Goal: Task Accomplishment & Management: Manage account settings

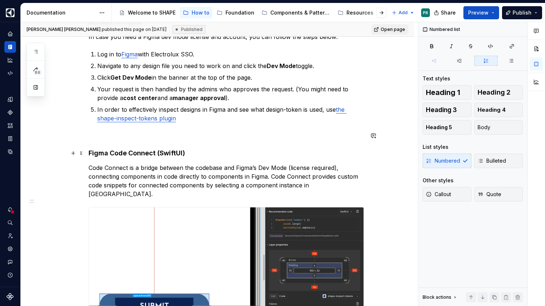
scroll to position [135, 0]
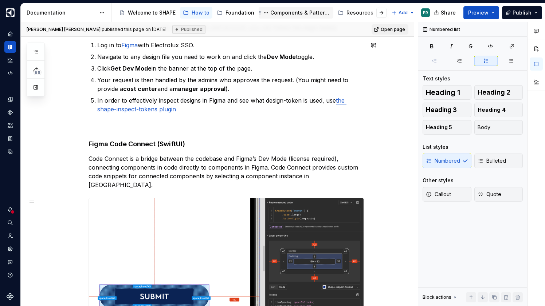
click at [295, 10] on div "Components & Patterns" at bounding box center [300, 12] width 60 height 7
type textarea "*"
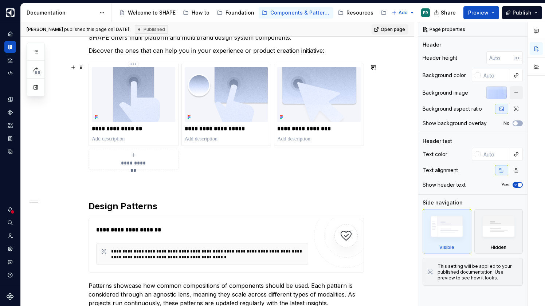
scroll to position [519, 0]
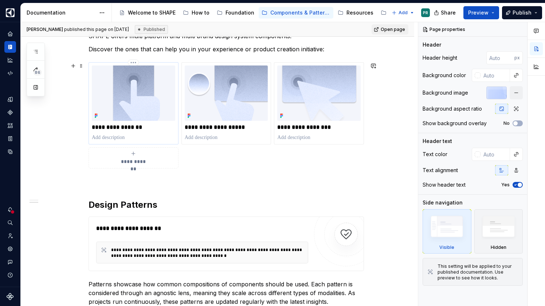
click at [144, 129] on p "**********" at bounding box center [133, 127] width 83 height 7
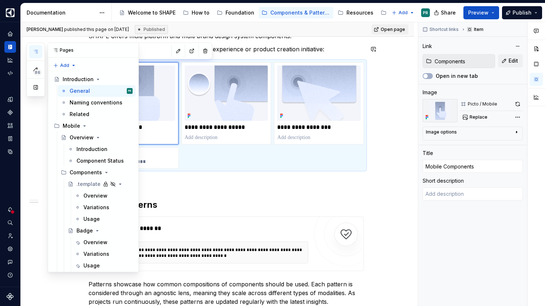
click at [36, 51] on icon "button" at bounding box center [36, 51] width 4 height 3
click at [87, 150] on div "Introduction" at bounding box center [91, 149] width 31 height 7
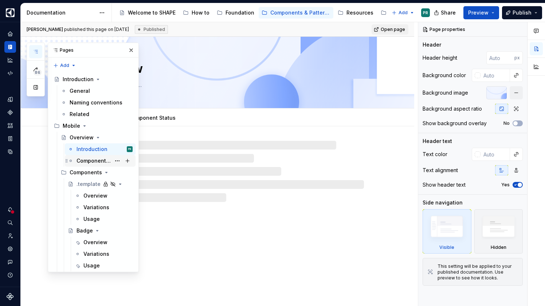
click at [90, 160] on div "Component Status" at bounding box center [93, 160] width 34 height 7
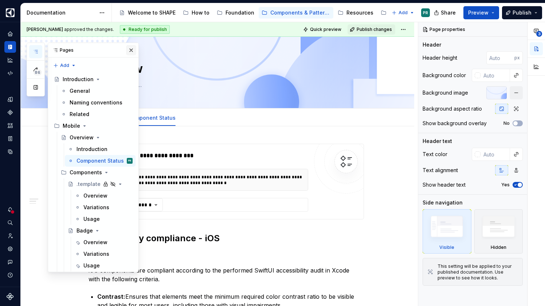
click at [130, 50] on button "button" at bounding box center [131, 50] width 10 height 10
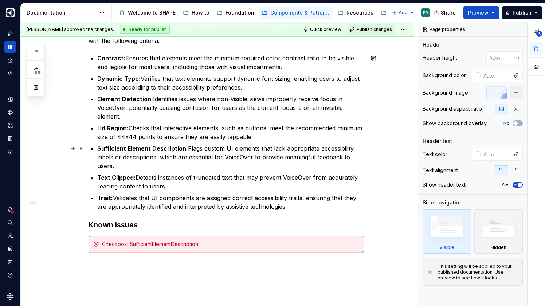
scroll to position [239, 0]
click at [83, 226] on span at bounding box center [81, 225] width 6 height 10
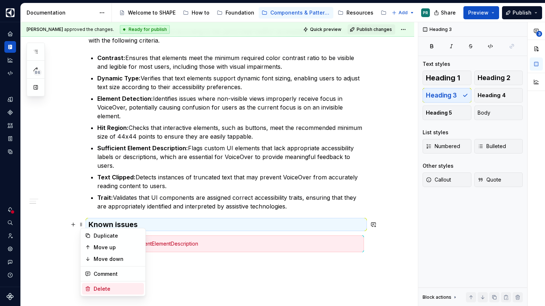
click at [117, 290] on div "Delete" at bounding box center [117, 289] width 47 height 7
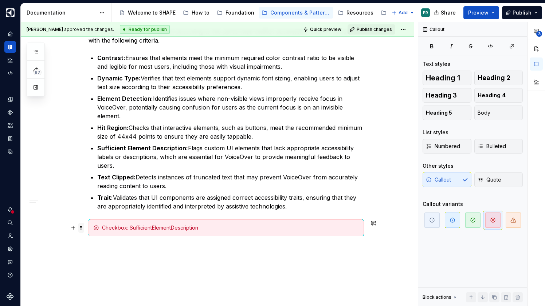
click at [82, 227] on span at bounding box center [81, 228] width 6 height 10
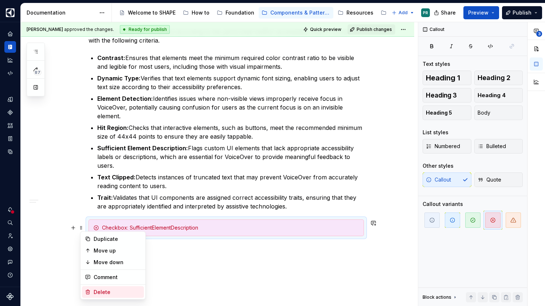
click at [113, 291] on div "Delete" at bounding box center [117, 292] width 47 height 7
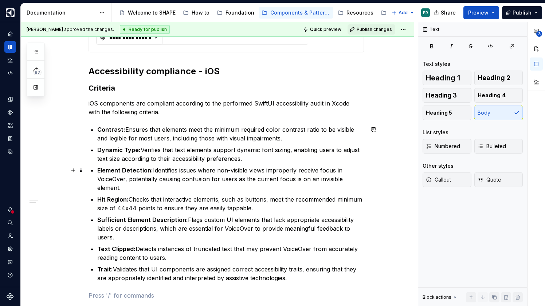
scroll to position [166, 0]
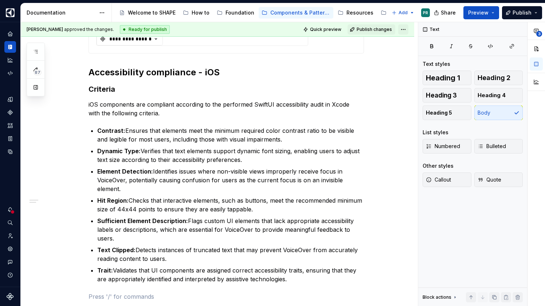
click at [408, 27] on html "SHAPE Design System PR Dataset AGNOSTIC Documentation Accessibility guide for t…" at bounding box center [272, 153] width 545 height 306
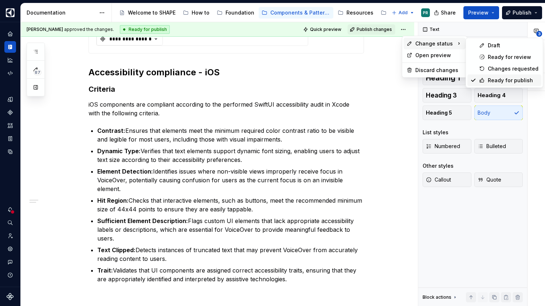
click at [501, 79] on div "Ready for publish" at bounding box center [513, 80] width 51 height 7
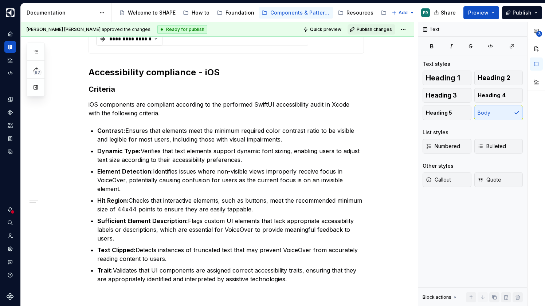
scroll to position [31, 0]
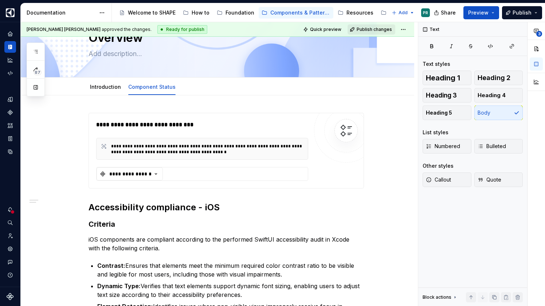
click at [386, 28] on span "Publish changes" at bounding box center [374, 30] width 35 height 6
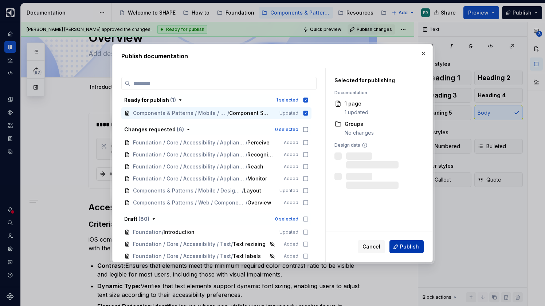
click at [412, 245] on span "Publish" at bounding box center [409, 246] width 19 height 7
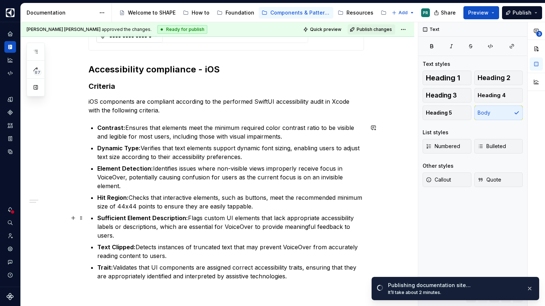
scroll to position [261, 0]
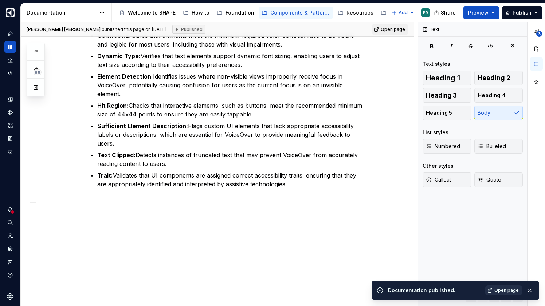
click at [507, 288] on span "Open page" at bounding box center [506, 291] width 24 height 6
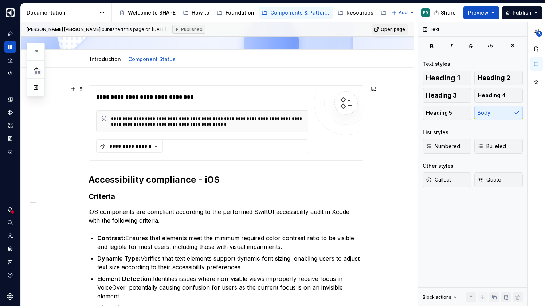
scroll to position [72, 0]
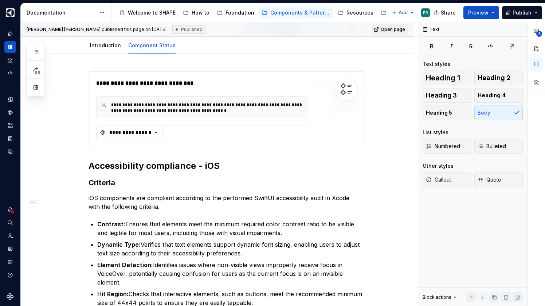
type textarea "*"
